Goal: Task Accomplishment & Management: Manage account settings

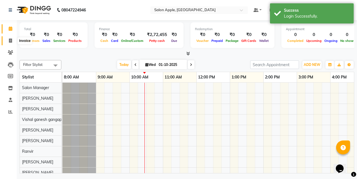
click at [6, 39] on span at bounding box center [11, 41] width 10 height 6
select select "service"
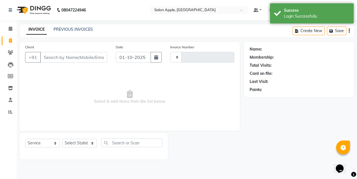
type input "1618"
select select "6701"
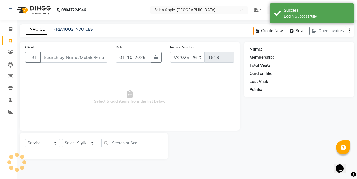
click at [80, 33] on div "INVOICE PREVIOUS INVOICES Create New Save Open Invoices" at bounding box center [186, 30] width 334 height 13
click at [80, 31] on link "PREVIOUS INVOICES" at bounding box center [72, 29] width 39 height 5
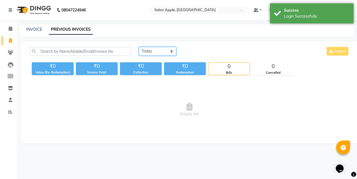
click at [148, 53] on select "[DATE] [DATE] Custom Range" at bounding box center [157, 51] width 37 height 9
select select "[DATE]"
click at [139, 47] on select "[DATE] [DATE] Custom Range" at bounding box center [157, 51] width 37 height 9
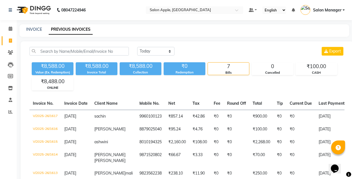
drag, startPoint x: 338, startPoint y: 9, endPoint x: 333, endPoint y: 29, distance: 20.1
click at [338, 10] on span "Salon Manager" at bounding box center [327, 10] width 28 height 6
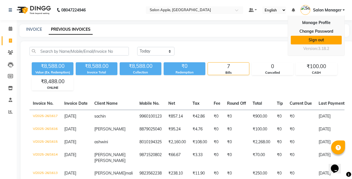
click at [330, 42] on link "Sign out" at bounding box center [316, 40] width 51 height 9
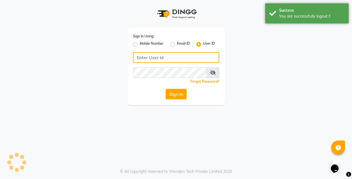
type input "8390773311"
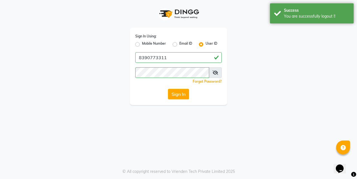
click at [134, 42] on div "Sign In Using: Mobile Number Email ID User ID 8390773311 Remember me Forgot Pas…" at bounding box center [178, 66] width 97 height 77
click at [142, 43] on label "Mobile Number" at bounding box center [154, 44] width 24 height 7
click at [142, 43] on input "Mobile Number" at bounding box center [144, 43] width 4 height 4
radio input "true"
radio input "false"
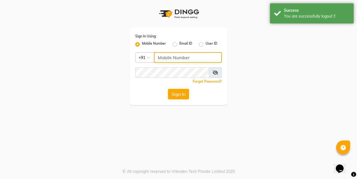
click at [179, 57] on input "Username" at bounding box center [188, 57] width 68 height 11
type input "8390773311"
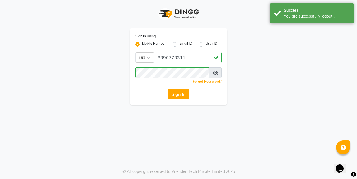
click at [177, 97] on button "Sign In" at bounding box center [178, 94] width 21 height 11
